Goal: Find specific page/section: Find specific page/section

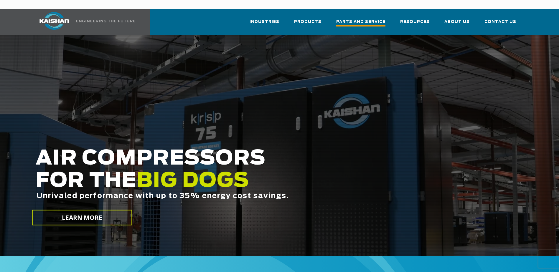
click at [359, 19] on span "Parts and Service" at bounding box center [360, 23] width 49 height 8
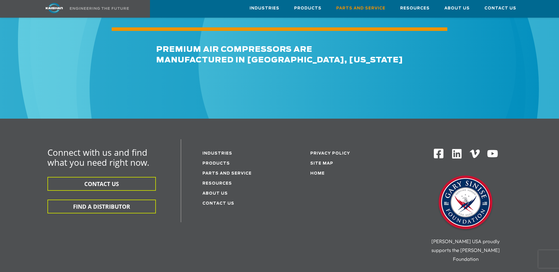
scroll to position [707, 0]
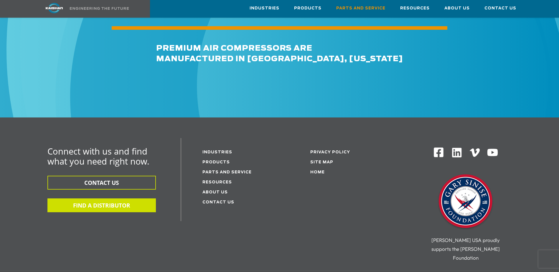
click at [109, 199] on button "FIND A DISTRIBUTOR" at bounding box center [101, 206] width 108 height 14
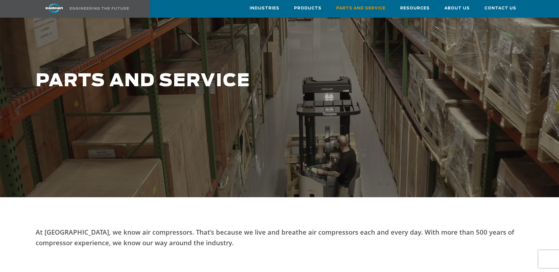
scroll to position [0, 0]
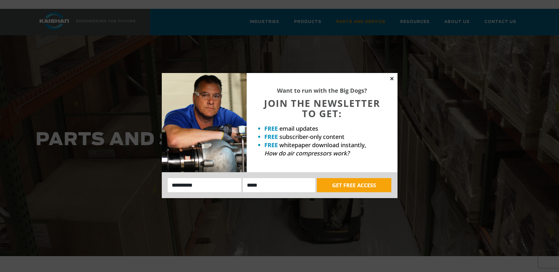
click at [391, 78] on icon at bounding box center [391, 78] width 5 height 5
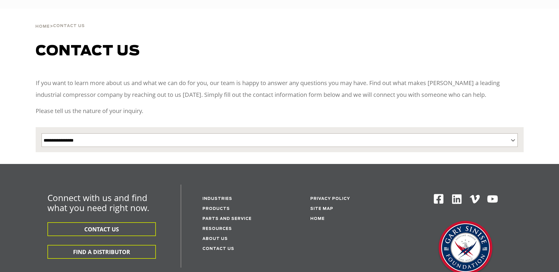
select select "**********"
